Goal: Task Accomplishment & Management: Manage account settings

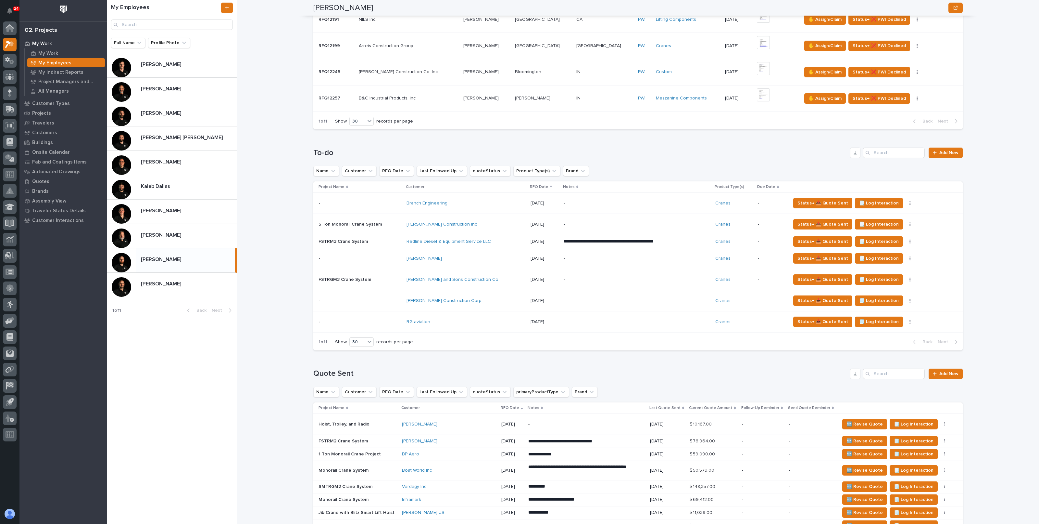
scroll to position [325, 0]
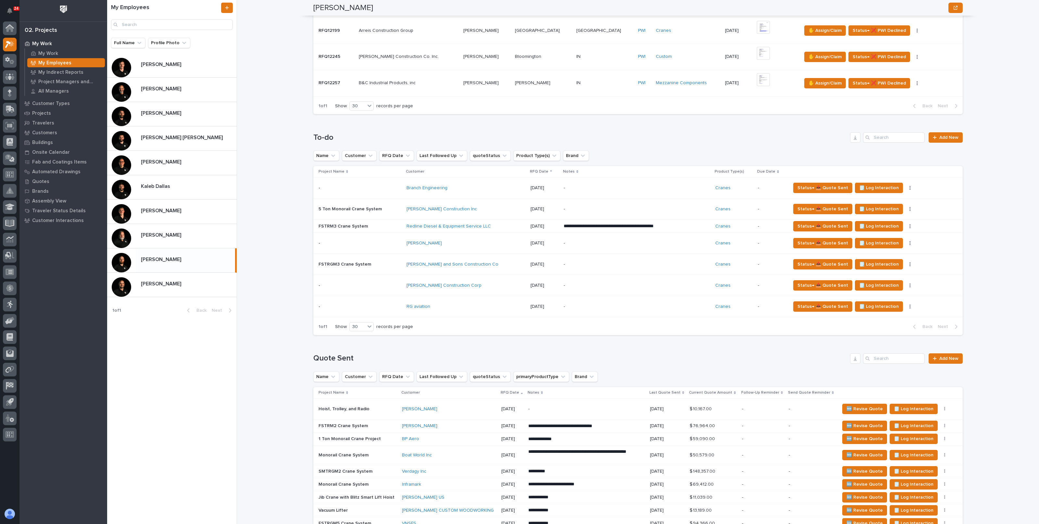
click at [561, 262] on td "-" at bounding box center [637, 264] width 152 height 21
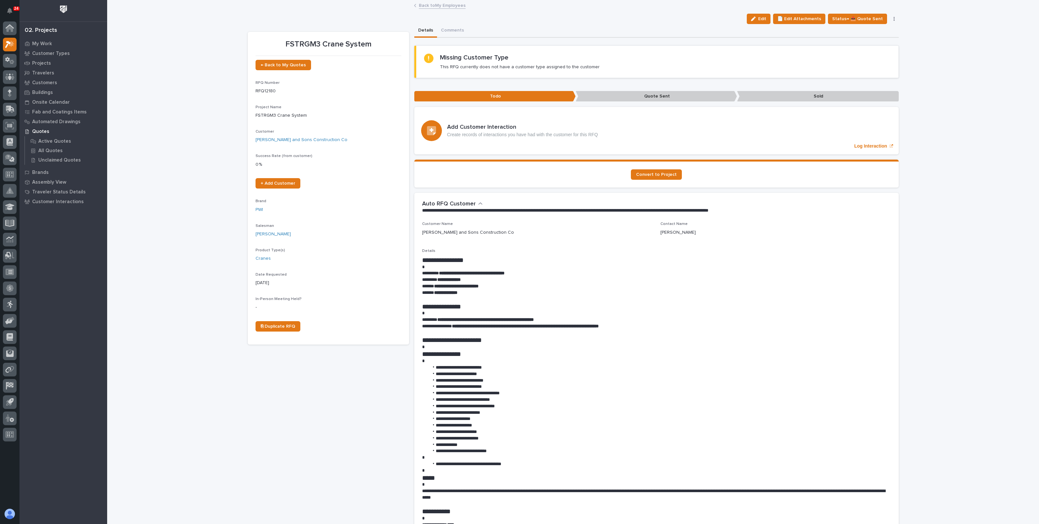
click at [933, 280] on div "Loading... Saving… Loading... Saving… FSTRGM3 Crane System Edit 📄 Edit Attachme…" at bounding box center [573, 504] width 932 height 1006
click at [433, 5] on link "Back to My Employees" at bounding box center [442, 4] width 47 height 7
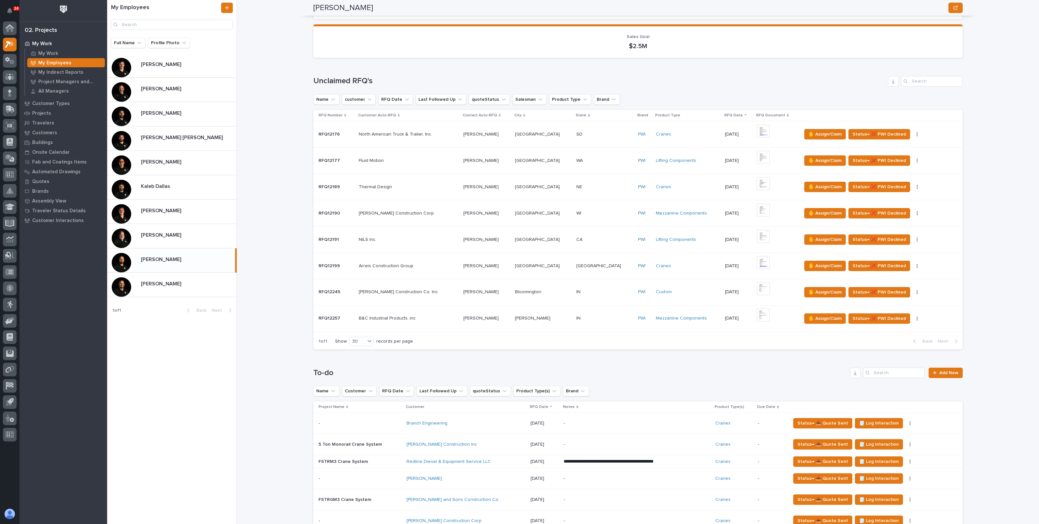
scroll to position [162, 0]
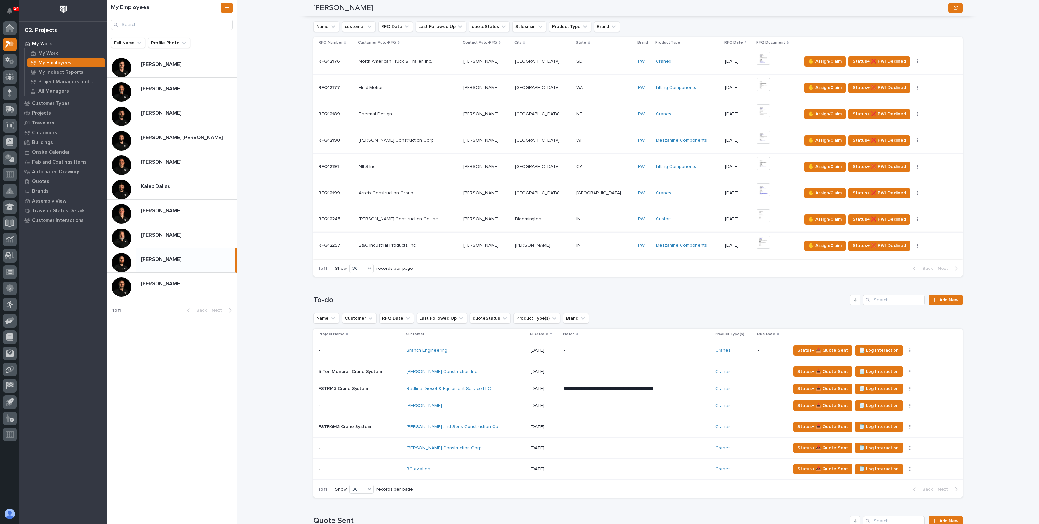
click at [913, 244] on button "button" at bounding box center [917, 245] width 9 height 5
click at [873, 265] on span "🪧 Edit Brand" at bounding box center [874, 268] width 28 height 8
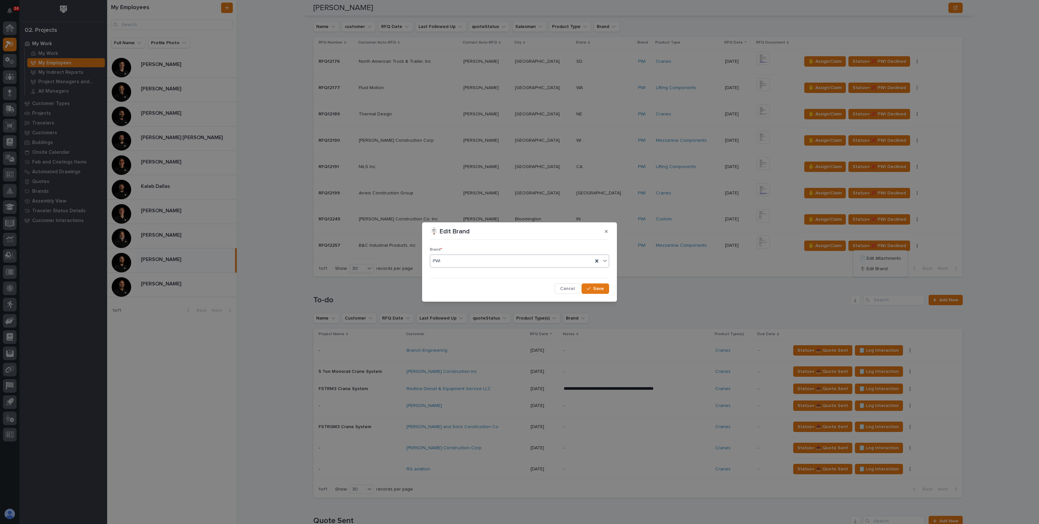
click at [571, 261] on div "PWI" at bounding box center [511, 261] width 163 height 11
click at [571, 287] on span "Cancel" at bounding box center [567, 289] width 15 height 6
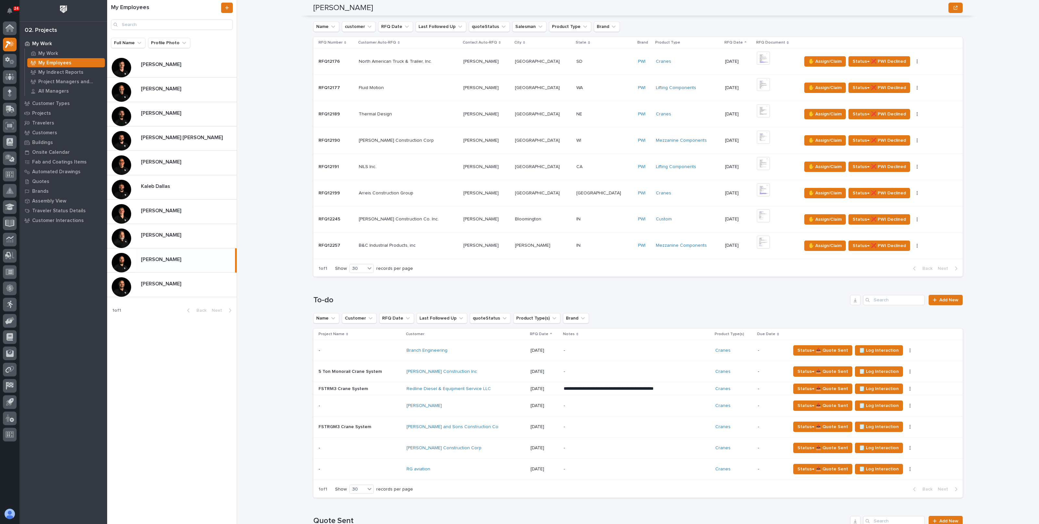
click at [509, 249] on div "[PERSON_NAME] [PERSON_NAME]" at bounding box center [487, 245] width 46 height 11
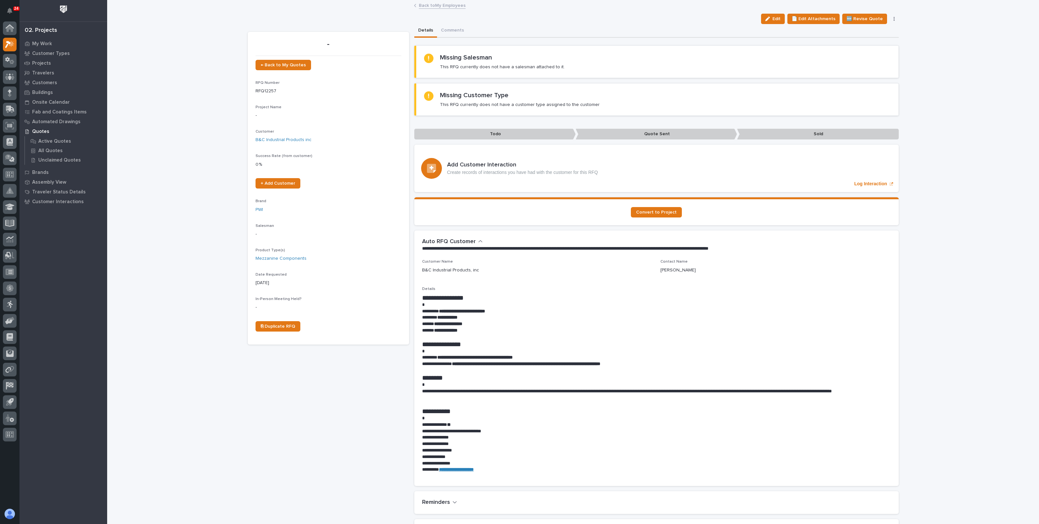
click at [770, 19] on icon "button" at bounding box center [768, 19] width 5 height 5
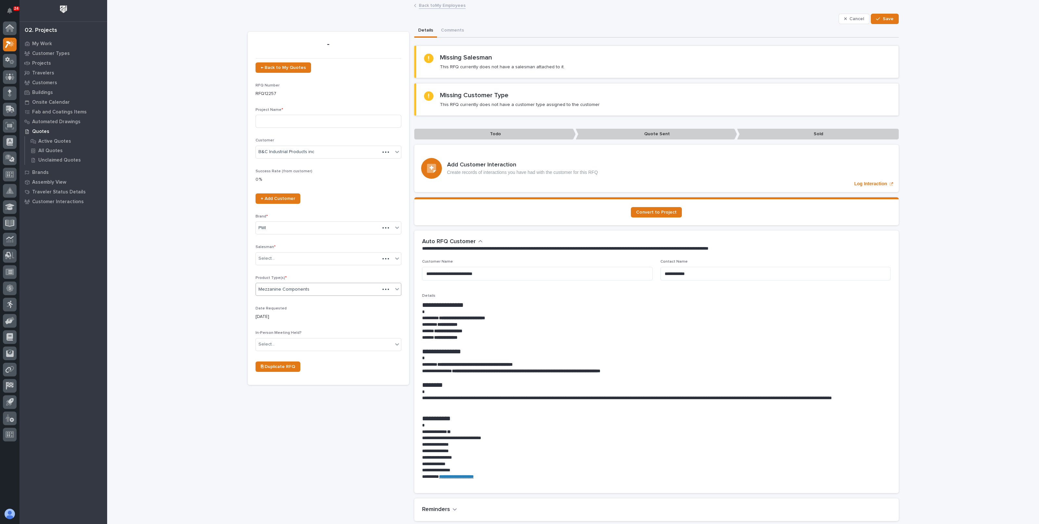
click at [315, 290] on div "Mezzanine Components" at bounding box center [318, 289] width 124 height 11
type input "****"
click at [167, 276] on div "Loading... Saving… Loading... Saving… | [DATE] | B&C Industrial Products inc Ca…" at bounding box center [573, 452] width 932 height 903
click at [857, 22] on button "Cancel" at bounding box center [854, 19] width 31 height 10
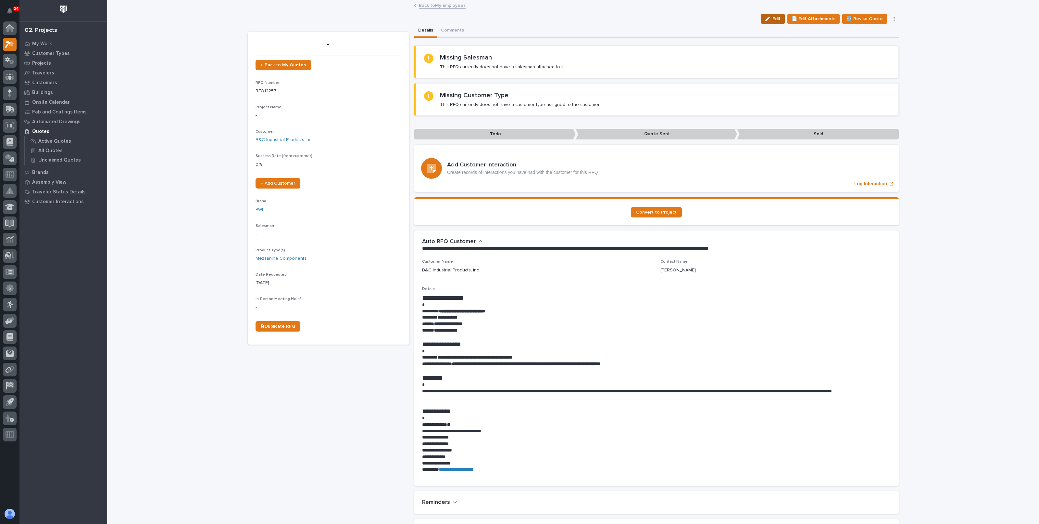
drag, startPoint x: 783, startPoint y: 22, endPoint x: 643, endPoint y: 48, distance: 141.8
click at [782, 22] on button "Edit" at bounding box center [773, 19] width 24 height 10
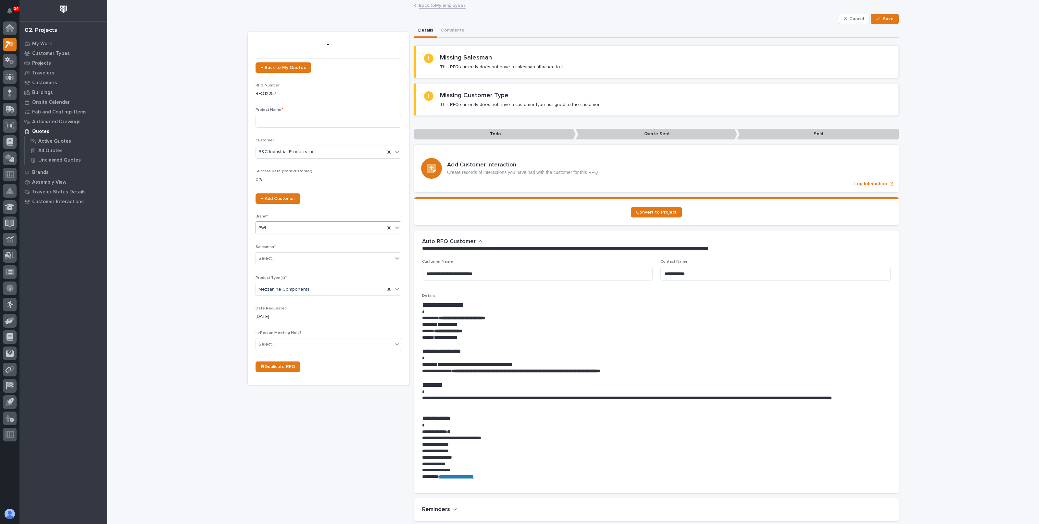
click at [284, 225] on div "PWI" at bounding box center [320, 228] width 129 height 11
click at [270, 287] on div "Structural Deck" at bounding box center [325, 285] width 145 height 11
click at [878, 15] on button "Save" at bounding box center [885, 19] width 28 height 10
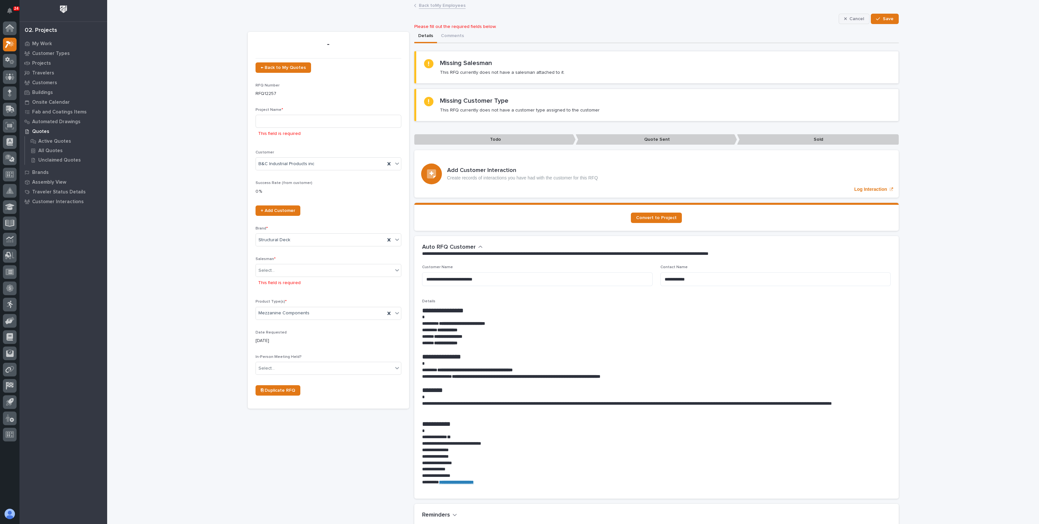
click at [853, 17] on span "Cancel" at bounding box center [857, 19] width 15 height 6
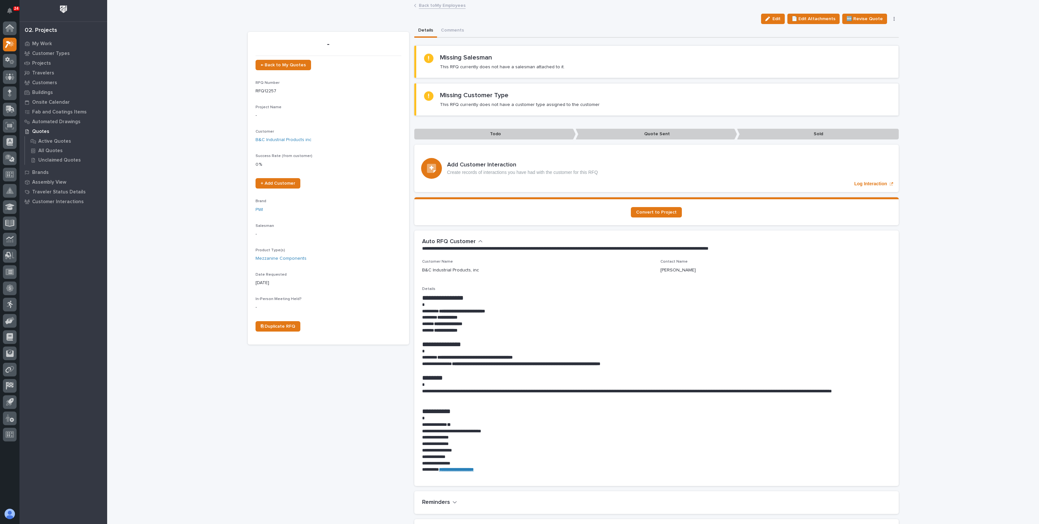
click at [430, 5] on link "Back to My Employees" at bounding box center [442, 4] width 47 height 7
